Goal: Communication & Community: Answer question/provide support

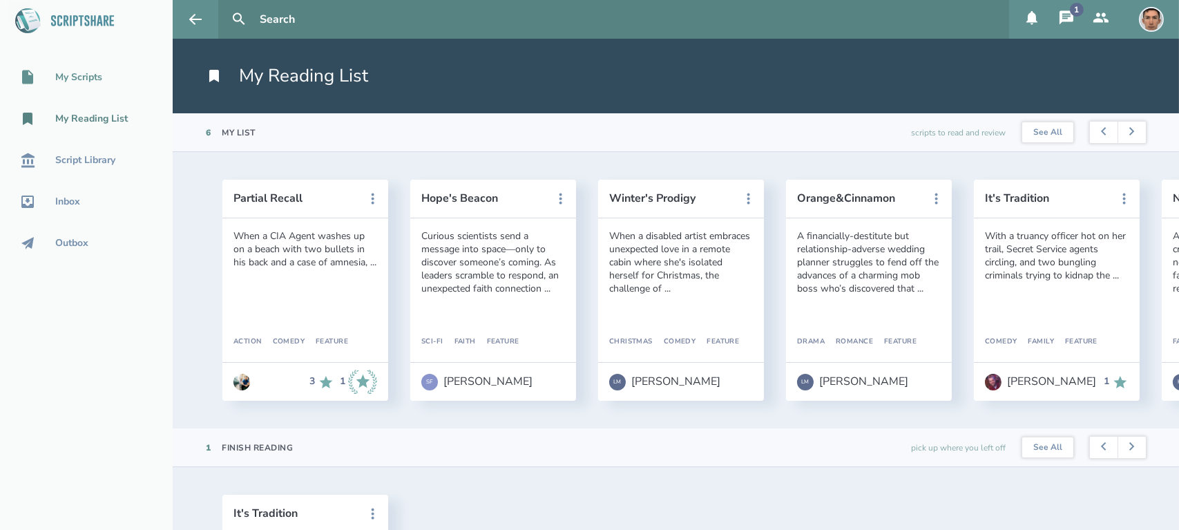
click at [86, 82] on div "My Scripts" at bounding box center [78, 77] width 47 height 11
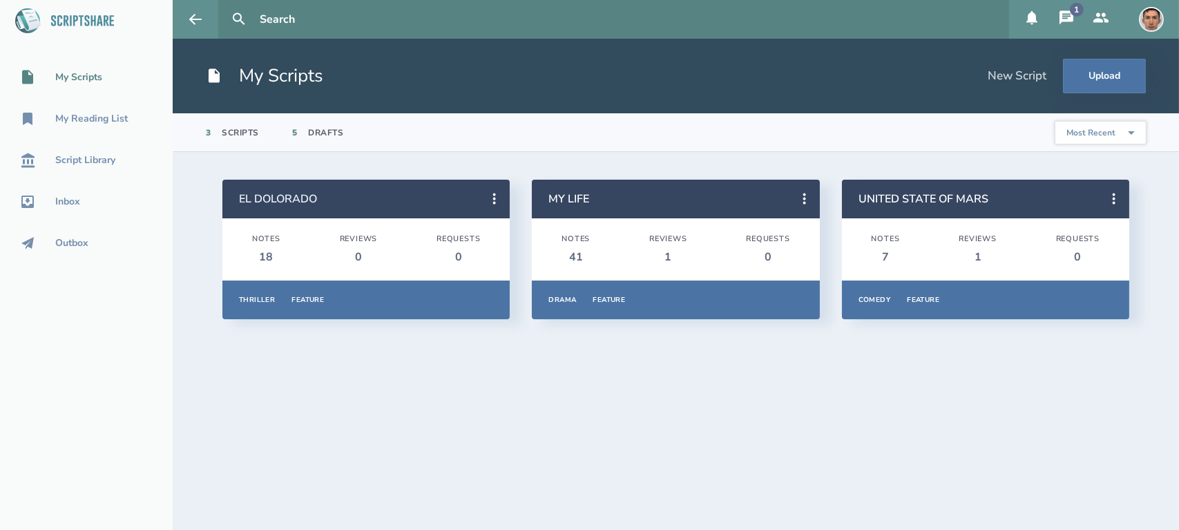
click at [301, 203] on link "EL DOLORADO" at bounding box center [278, 198] width 78 height 15
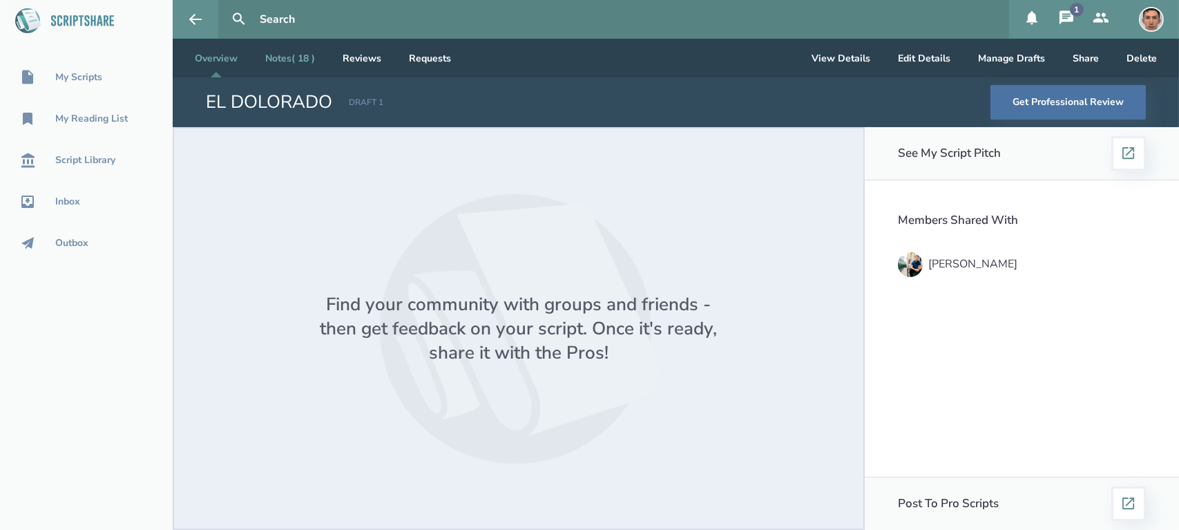
click at [309, 73] on link "Notes ( 18 )" at bounding box center [290, 58] width 72 height 39
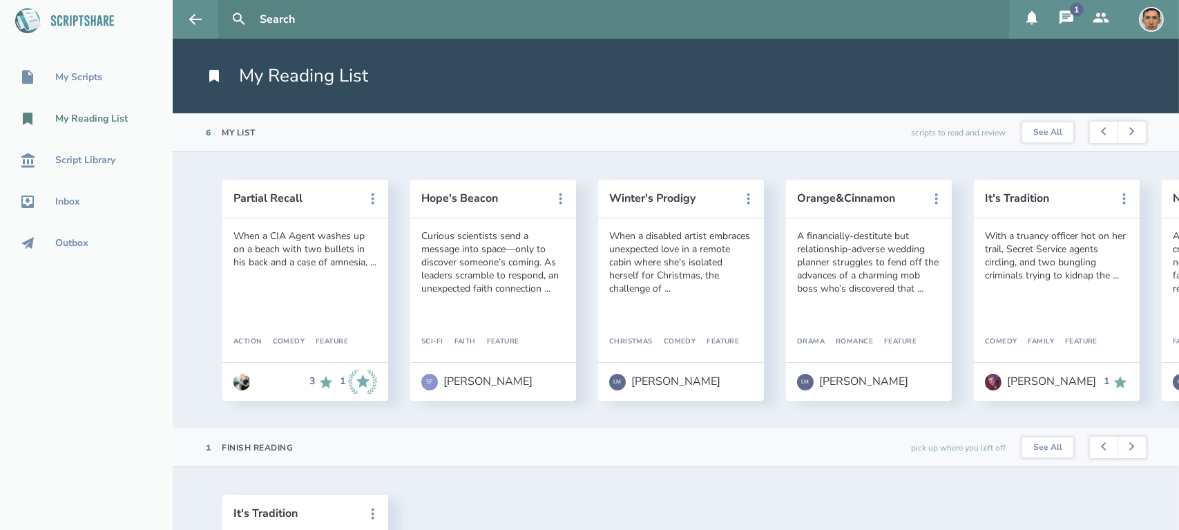
click at [1066, 23] on icon at bounding box center [1066, 18] width 17 height 17
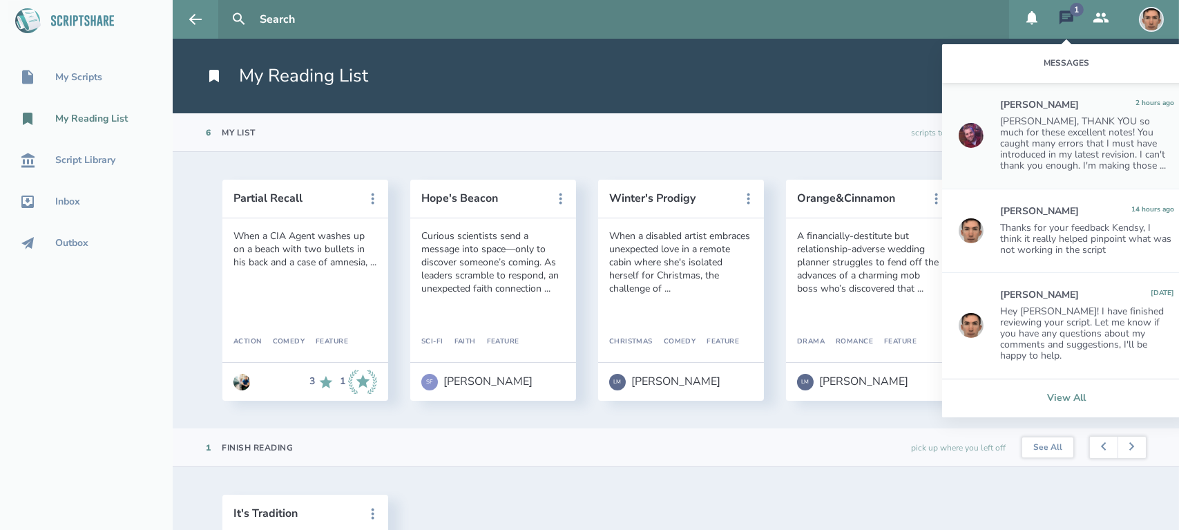
click at [1055, 390] on link "View All" at bounding box center [1066, 397] width 249 height 39
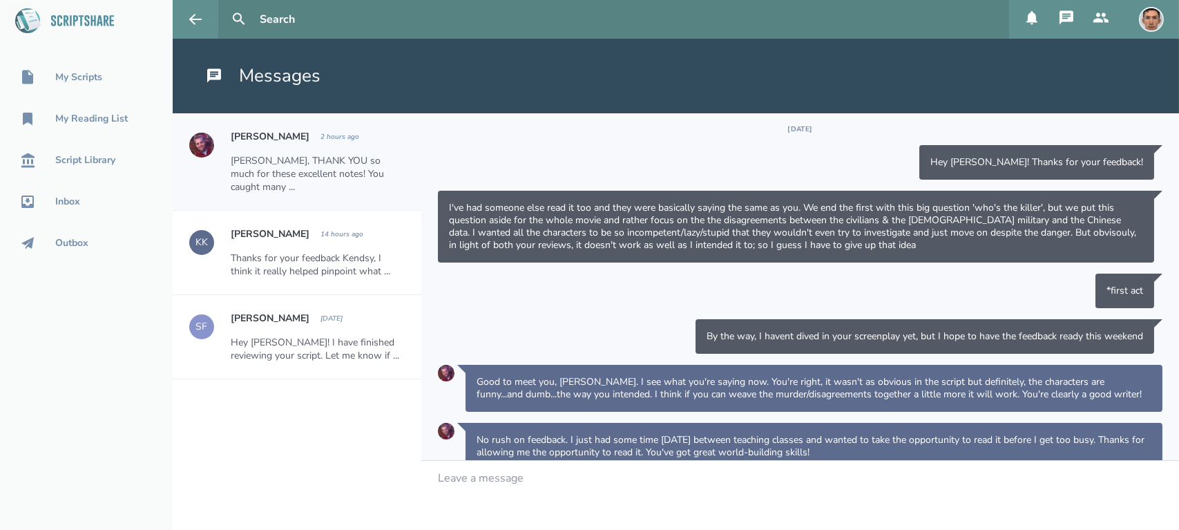
scroll to position [293, 0]
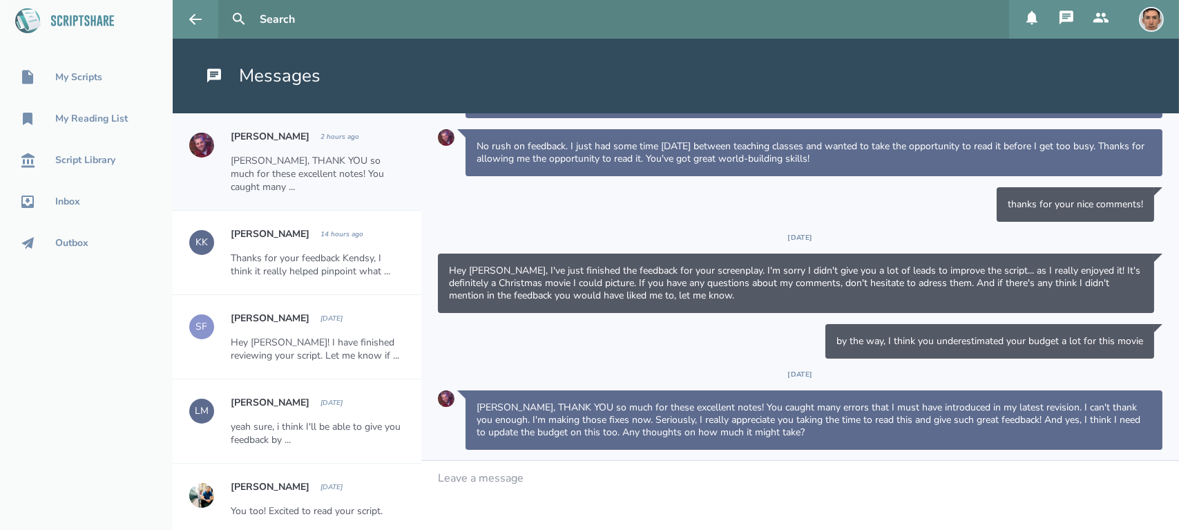
click at [512, 490] on div "Leave a message" at bounding box center [799, 495] width 757 height 69
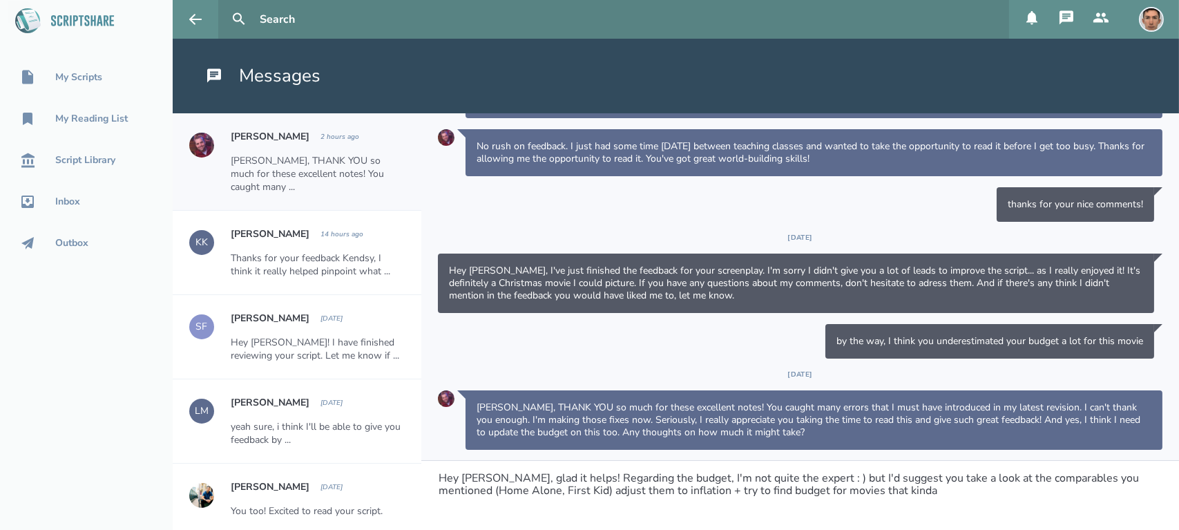
click at [749, 491] on span "Hey [PERSON_NAME], glad it helps! Regarding the budget, I'm not quite the exper…" at bounding box center [789, 484] width 703 height 28
click at [915, 489] on div "Hey [PERSON_NAME], glad it helps! Regarding the budget, I'm not quite the exper…" at bounding box center [800, 485] width 724 height 26
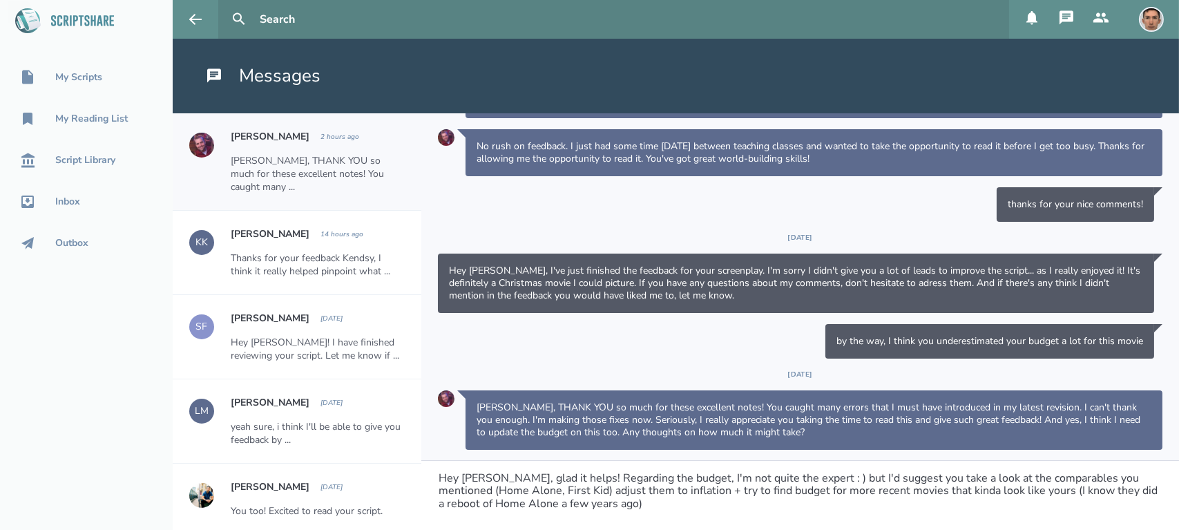
click at [973, 480] on span "Hey [PERSON_NAME], glad it helps! Regarding the budget, I'm not quite the exper…" at bounding box center [798, 490] width 721 height 41
click at [609, 487] on span "Hey [PERSON_NAME], glad it helps! Regarding the budget, I'm not quite the exper…" at bounding box center [801, 490] width 726 height 41
click at [636, 505] on span "Hey [PERSON_NAME], glad it helps! Regarding the budget, I'm not quite the exper…" at bounding box center [801, 490] width 726 height 41
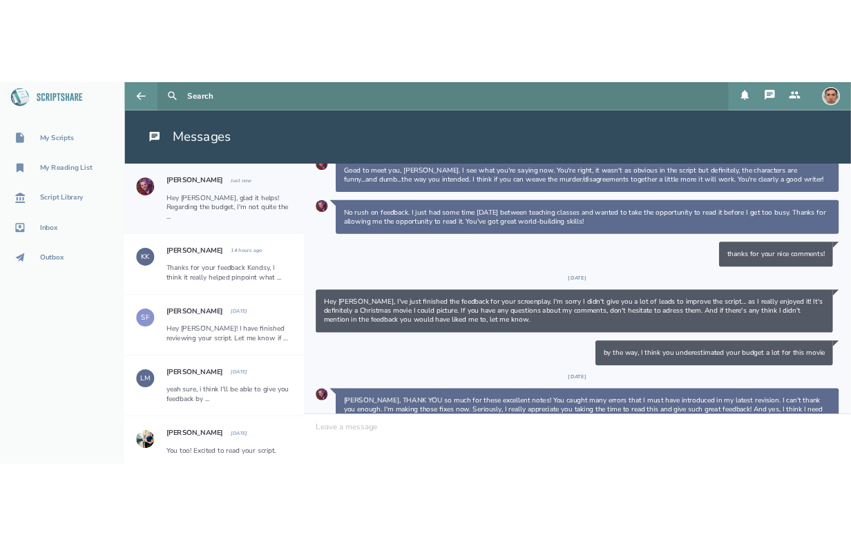
scroll to position [398, 0]
